Goal: Information Seeking & Learning: Learn about a topic

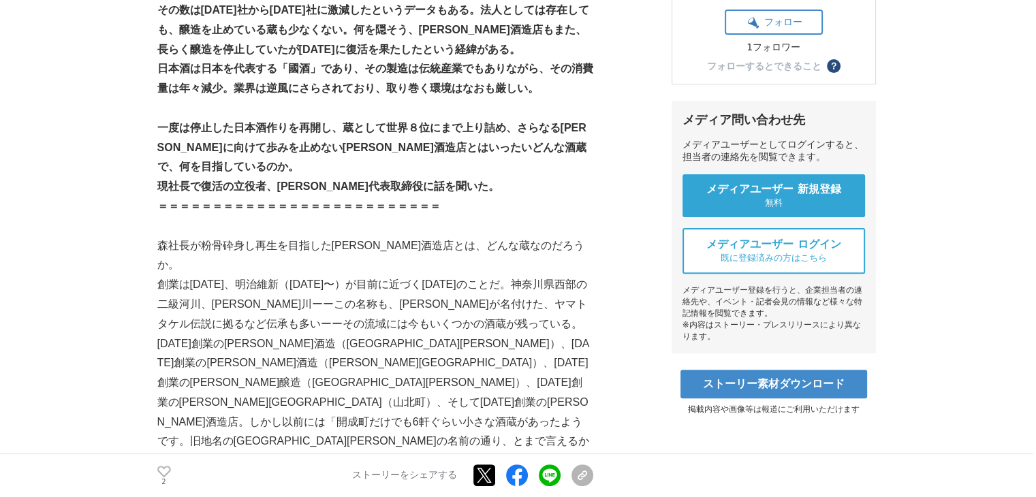
scroll to position [545, 0]
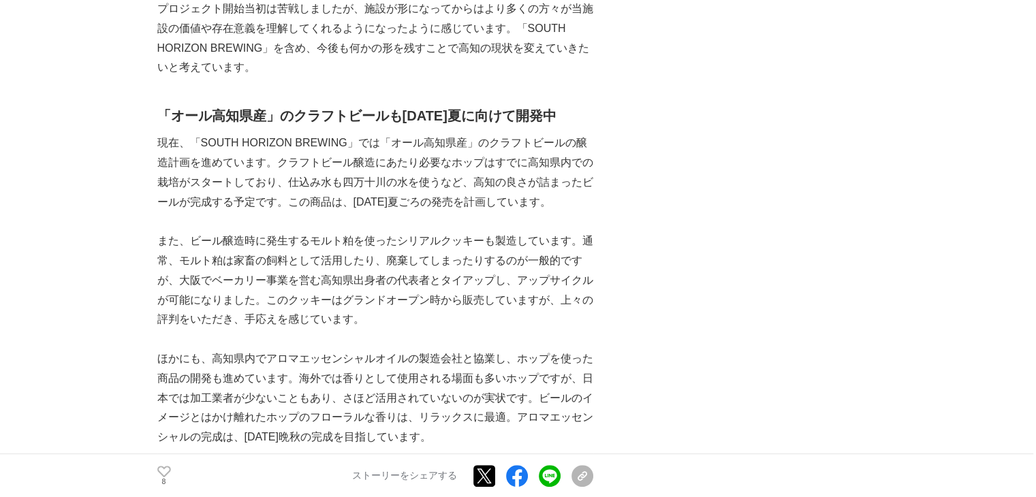
scroll to position [5447, 0]
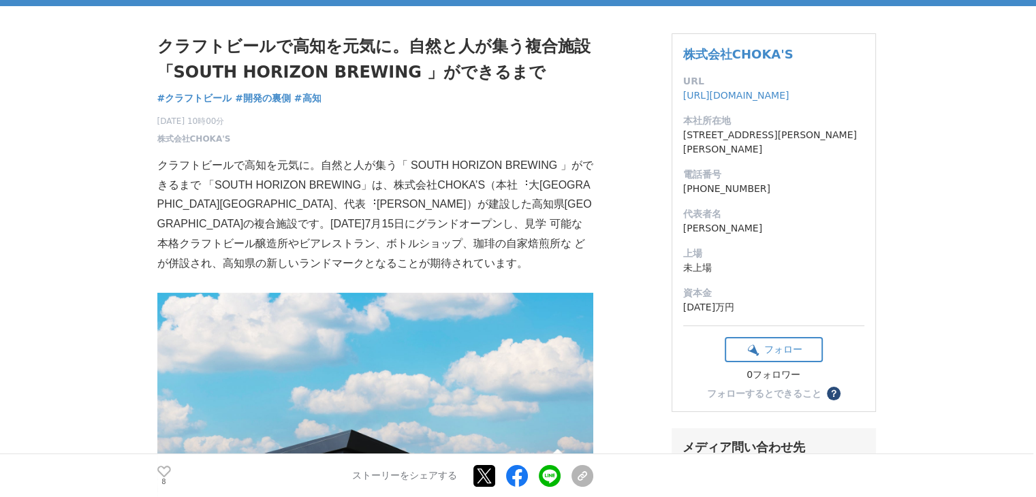
scroll to position [136, 0]
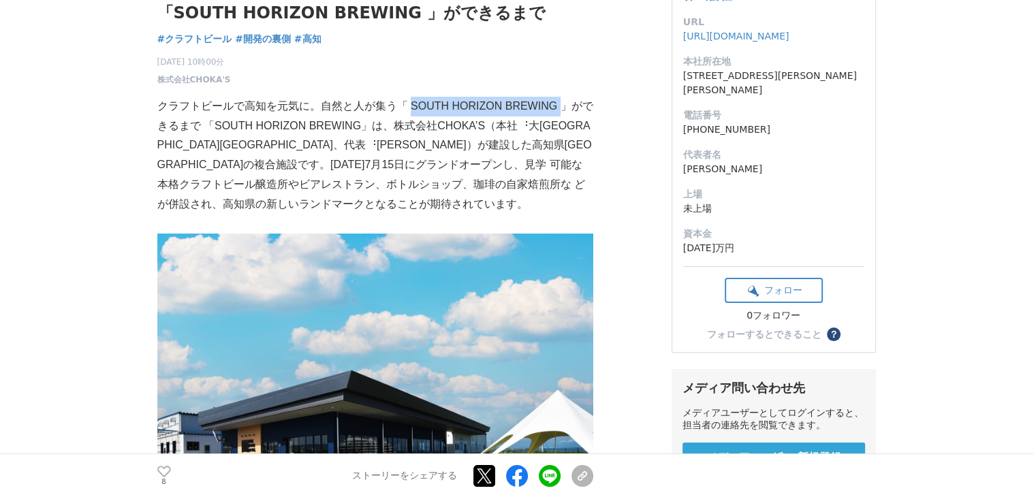
drag, startPoint x: 409, startPoint y: 108, endPoint x: 557, endPoint y: 103, distance: 148.5
click at [557, 103] on p "クラフトビールで⾼知を元気に。⾃然と⼈が集う「 SOUTH HORIZON BREWING 」ができるまで 「SOUTH HORIZON BREWING」は、…" at bounding box center [375, 156] width 436 height 118
copy p "SOUTH HORIZON BREWING"
